Goal: Check status: Check status

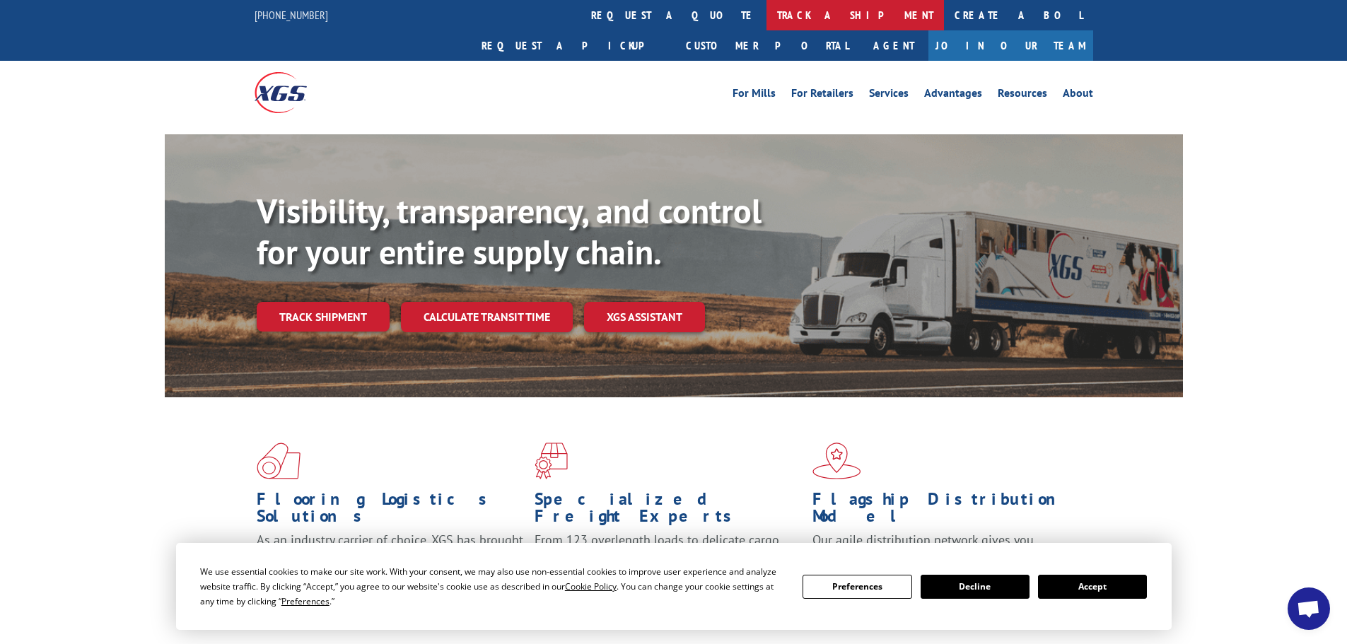
click at [766, 8] on link "track a shipment" at bounding box center [854, 15] width 177 height 30
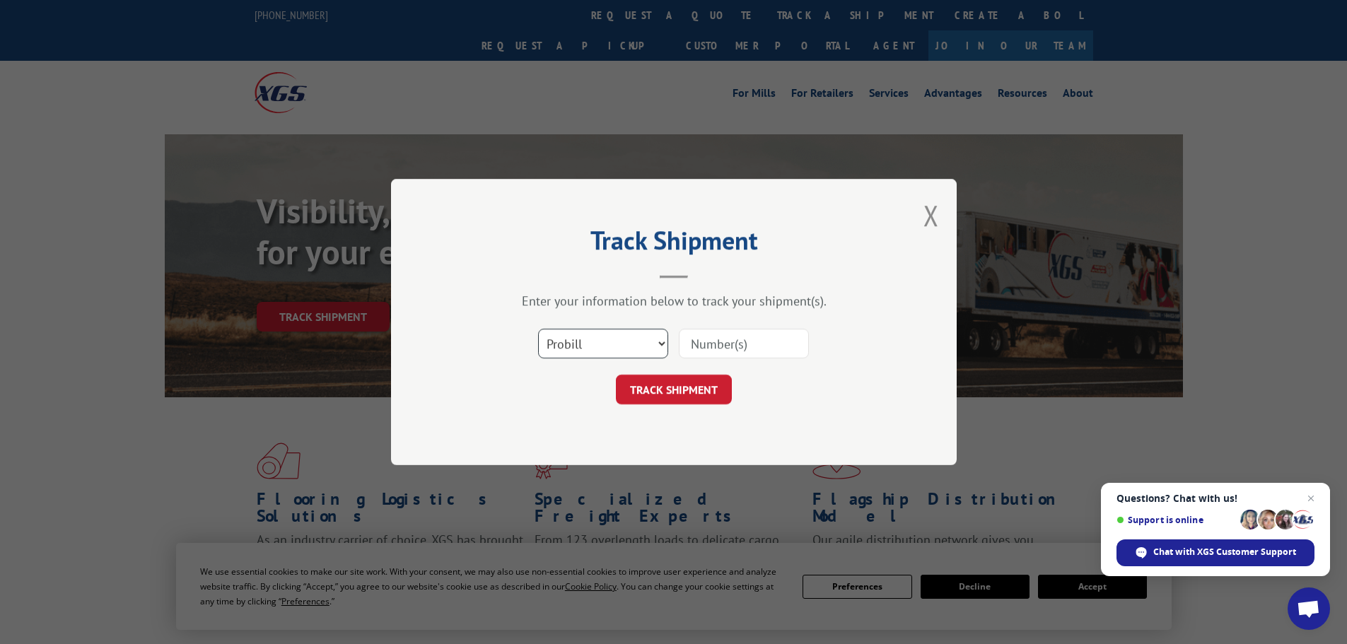
click at [625, 340] on select "Select category... Probill BOL PO" at bounding box center [603, 344] width 130 height 30
select select "bol"
click at [538, 329] on select "Select category... Probill BOL PO" at bounding box center [603, 344] width 130 height 30
click at [732, 340] on input at bounding box center [744, 344] width 130 height 30
paste input "6787545"
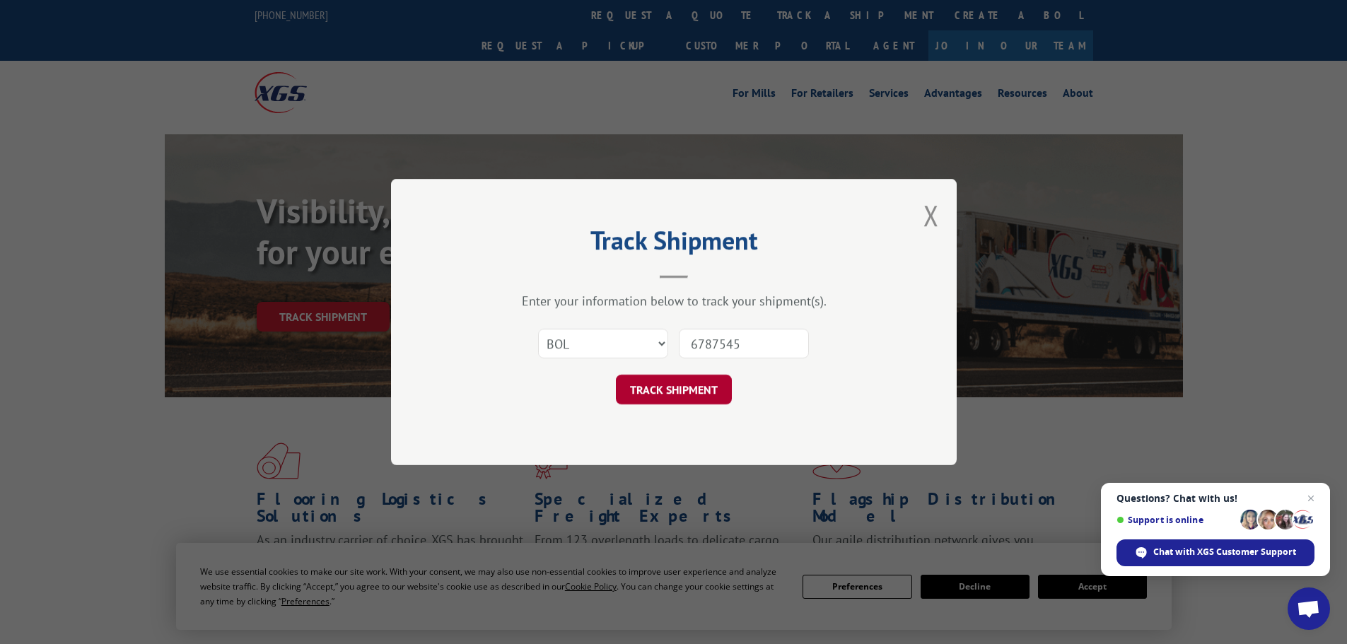
type input "6787545"
drag, startPoint x: 681, startPoint y: 388, endPoint x: 661, endPoint y: 388, distance: 19.8
click at [678, 388] on button "TRACK SHIPMENT" at bounding box center [674, 390] width 116 height 30
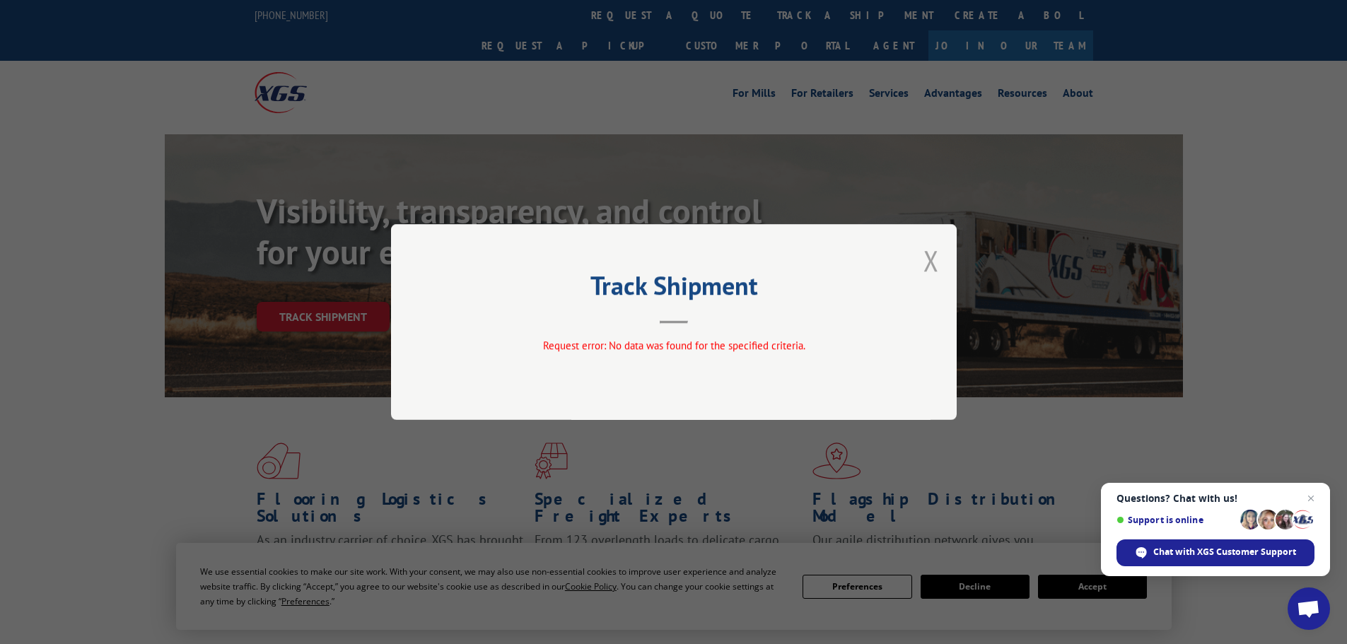
click at [933, 257] on button "Close modal" at bounding box center [931, 260] width 16 height 37
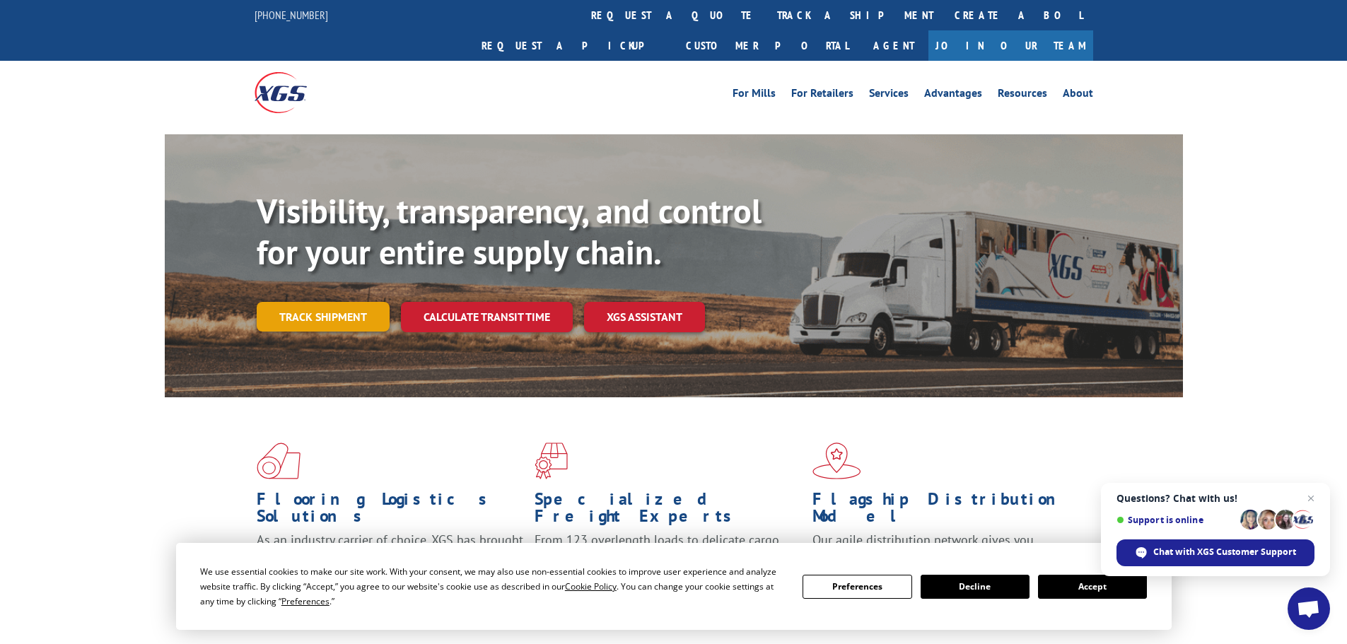
click at [362, 302] on link "Track shipment" at bounding box center [323, 317] width 133 height 30
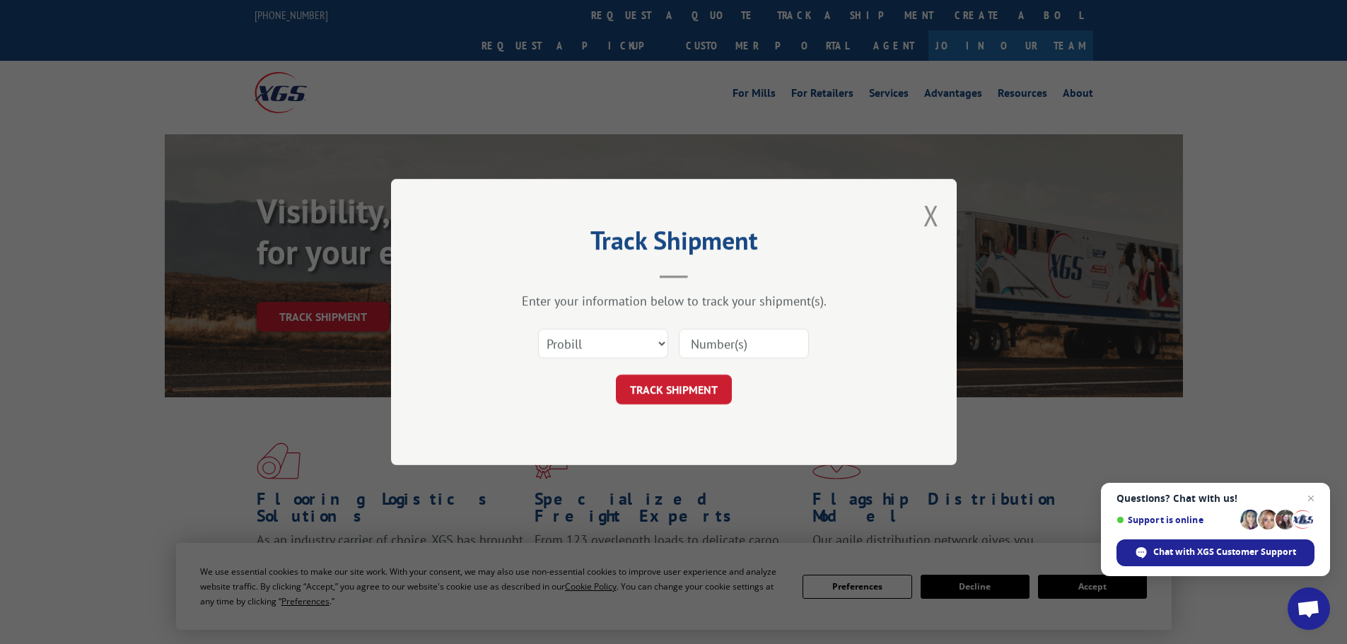
click at [766, 345] on input at bounding box center [744, 344] width 130 height 30
paste input "6355672"
type input "6355672"
drag, startPoint x: 682, startPoint y: 390, endPoint x: 520, endPoint y: 361, distance: 163.8
click at [678, 390] on button "TRACK SHIPMENT" at bounding box center [674, 390] width 116 height 30
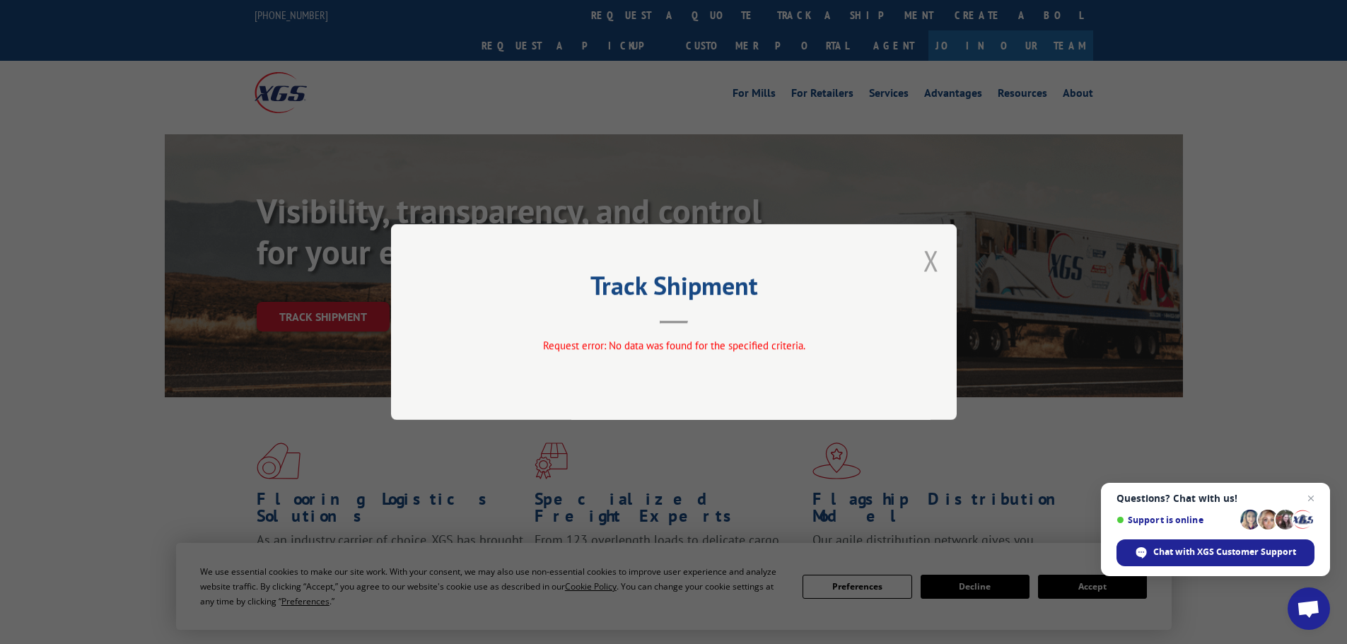
drag, startPoint x: 931, startPoint y: 253, endPoint x: 896, endPoint y: 257, distance: 35.5
click at [929, 253] on button "Close modal" at bounding box center [931, 260] width 16 height 37
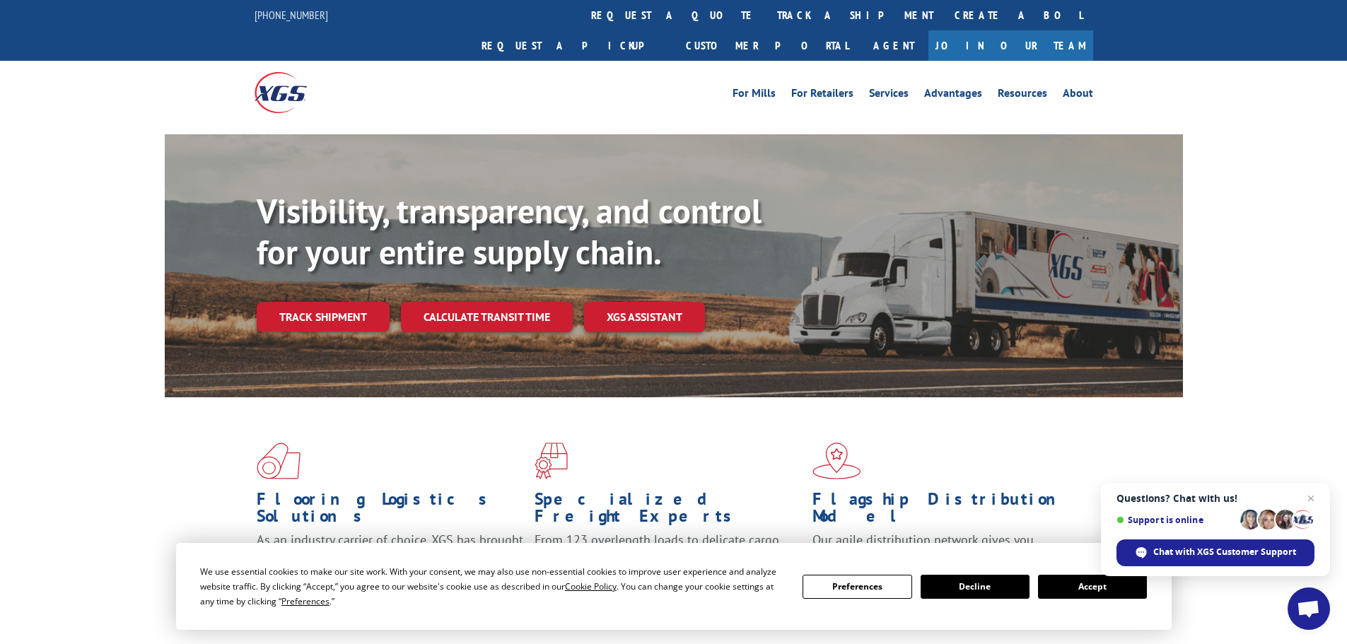
click at [986, 590] on button "Decline" at bounding box center [975, 587] width 109 height 24
